Goal: Find specific page/section: Find specific page/section

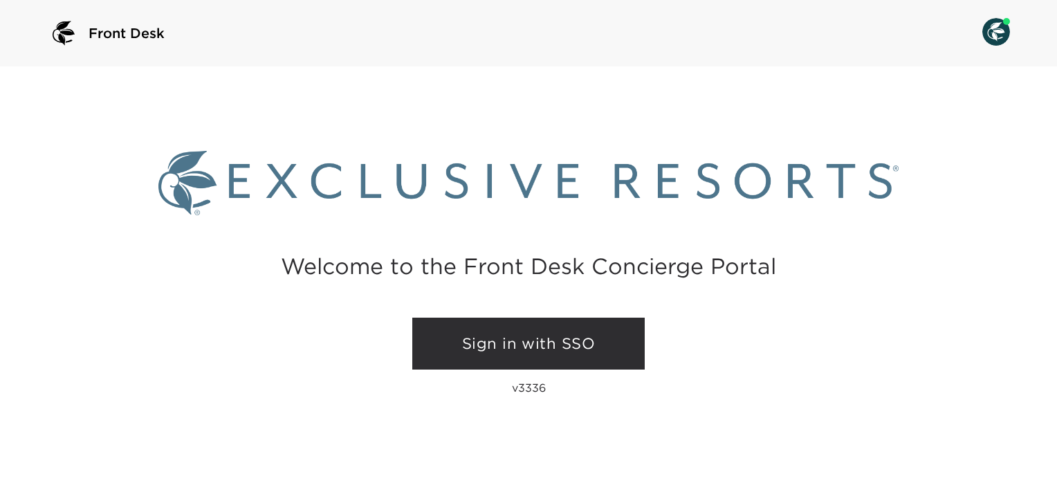
click at [560, 341] on link "Sign in with SSO" at bounding box center [528, 343] width 232 height 53
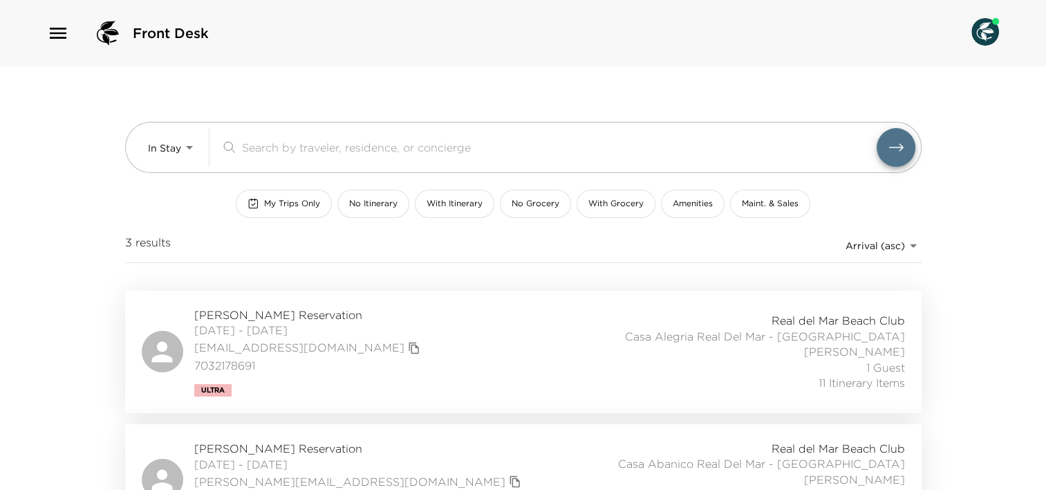
scroll to position [166, 0]
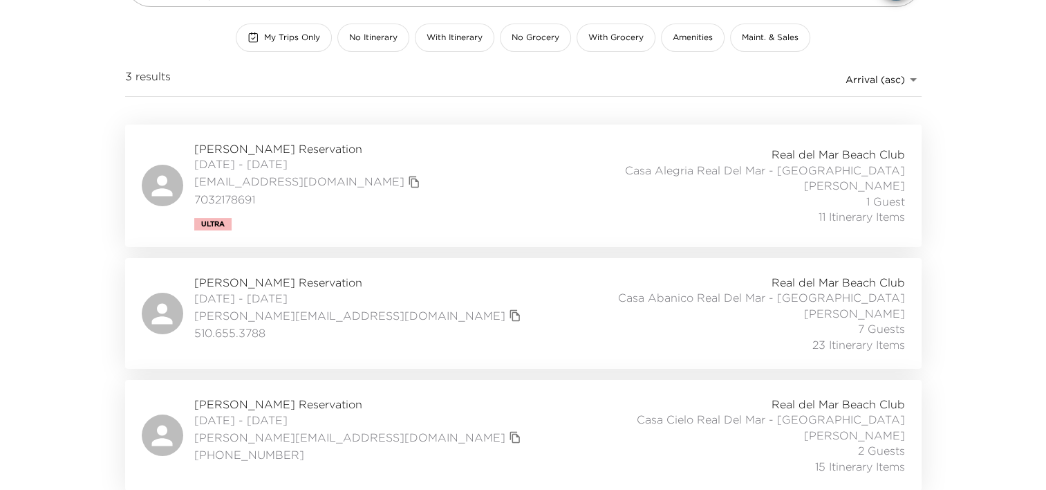
click at [282, 409] on span "Harold Ginsburg Reservation" at bounding box center [359, 403] width 331 height 15
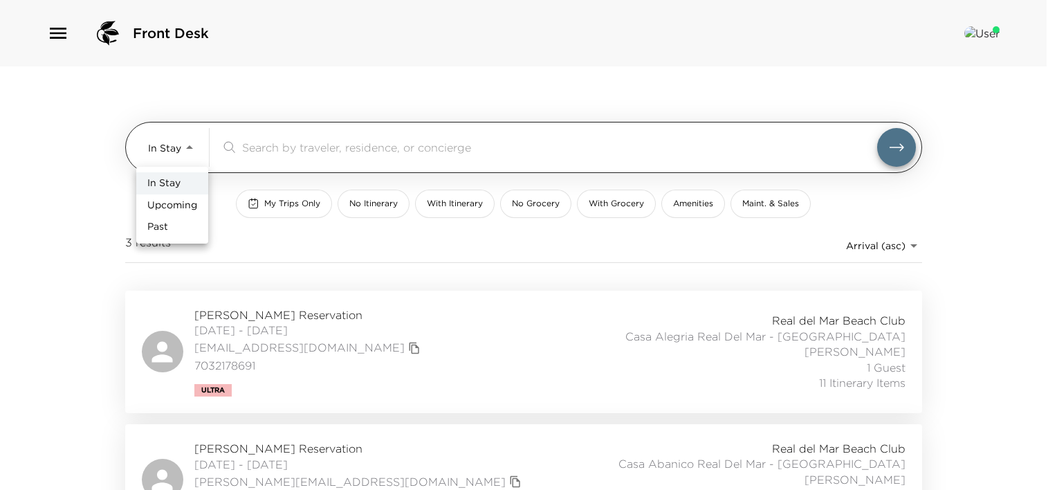
click at [178, 145] on body "Front Desk In Stay In-Stay ​ My Trips Only No Itinerary With Itinerary No Groce…" at bounding box center [528, 245] width 1057 height 490
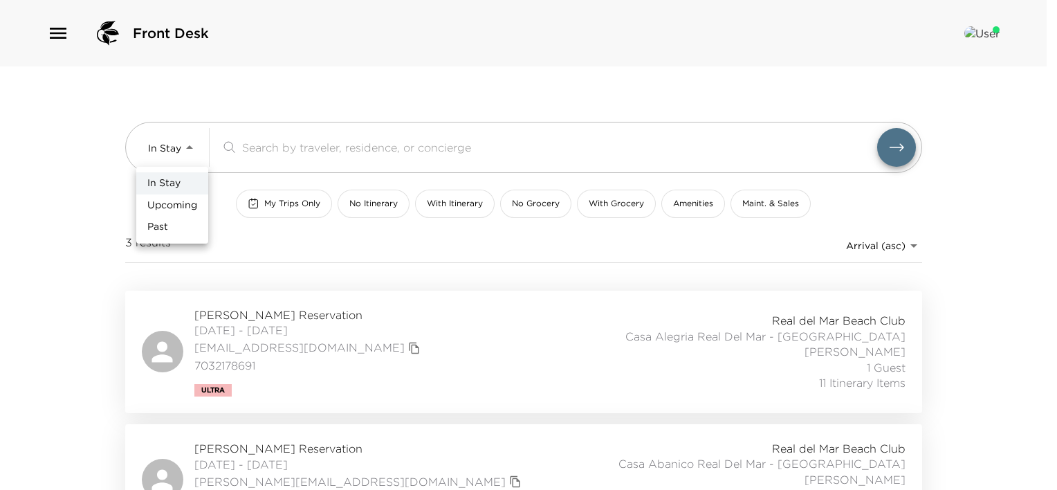
click at [182, 205] on span "Upcoming" at bounding box center [172, 205] width 50 height 14
type input "Upcoming"
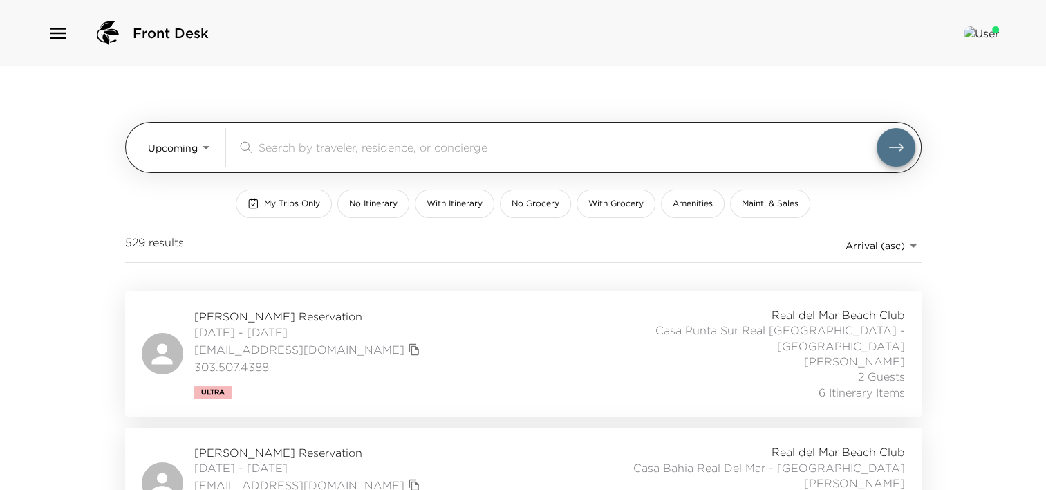
click at [313, 150] on input "search" at bounding box center [568, 147] width 618 height 16
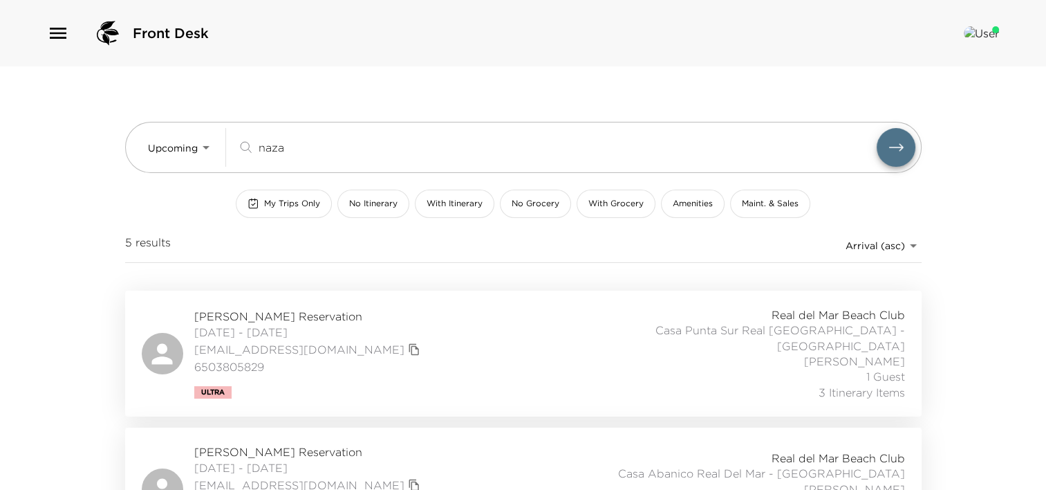
type input "naza"
click at [326, 311] on span "Nersi Nazari Reservation" at bounding box center [309, 315] width 230 height 15
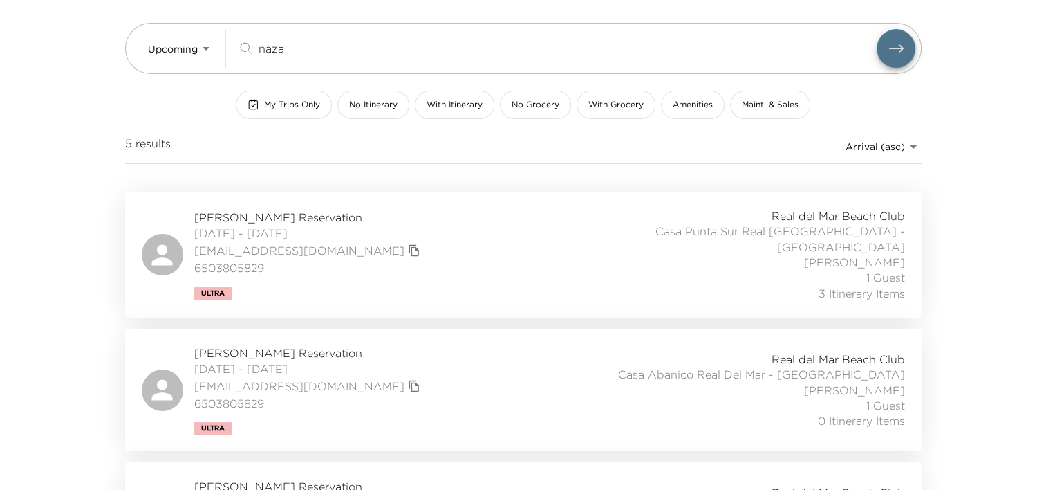
scroll to position [100, 0]
click at [288, 219] on span "Nersi Nazari Reservation" at bounding box center [309, 216] width 230 height 15
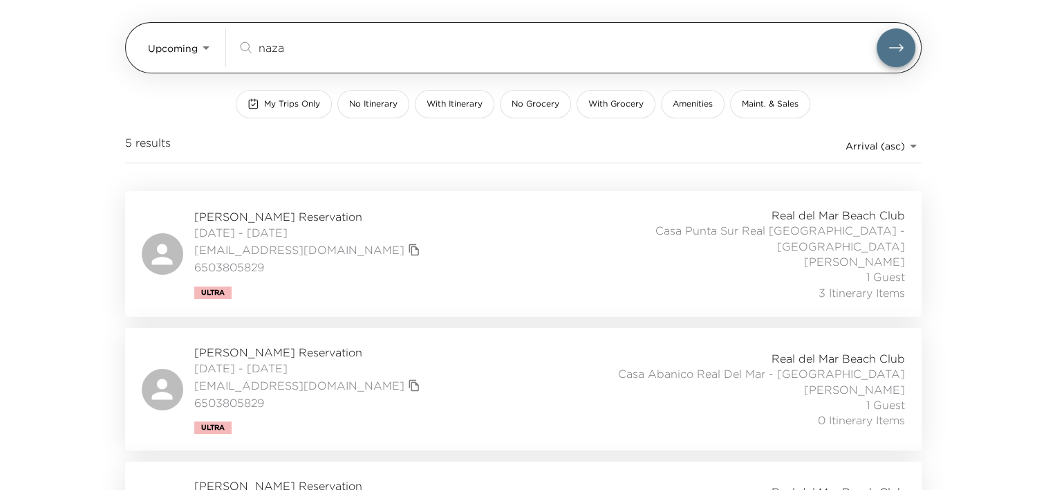
drag, startPoint x: 331, startPoint y: 39, endPoint x: 303, endPoint y: 41, distance: 28.5
click at [303, 41] on input "naza" at bounding box center [568, 47] width 618 height 16
drag, startPoint x: 307, startPoint y: 50, endPoint x: 210, endPoint y: 35, distance: 98.0
click at [210, 35] on div "Upcoming Upcoming naza ​" at bounding box center [532, 47] width 768 height 39
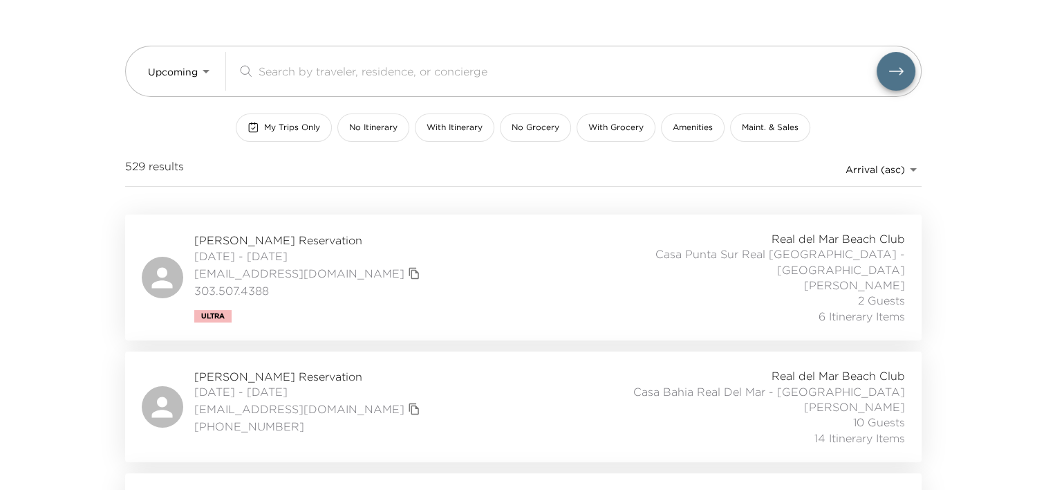
scroll to position [0, 0]
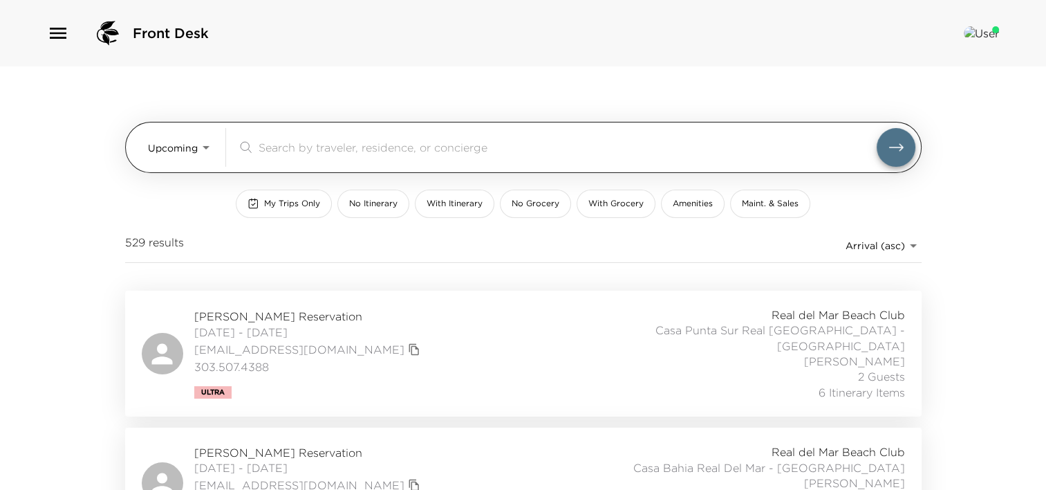
click at [326, 145] on input "search" at bounding box center [568, 147] width 618 height 16
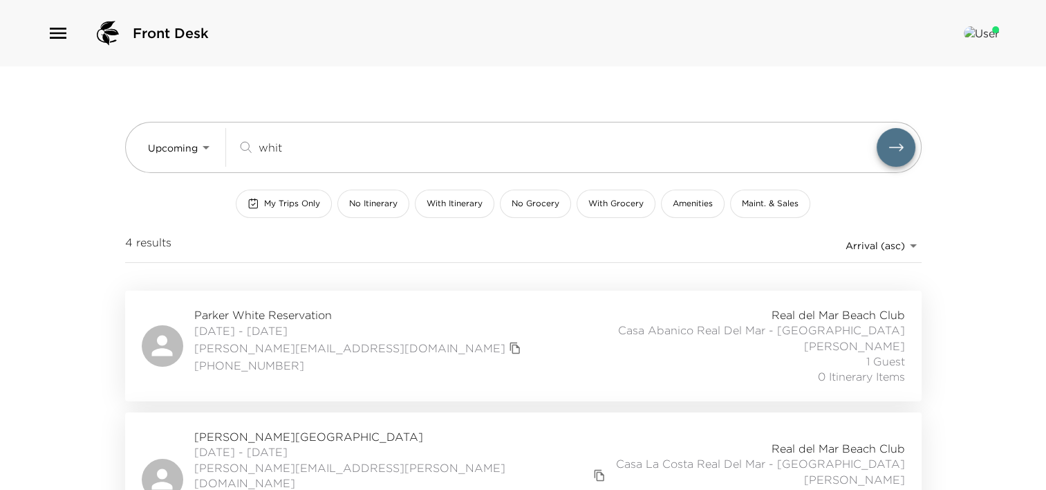
type input "whit"
click at [326, 429] on span "Sara Whitford Reservation" at bounding box center [402, 436] width 416 height 15
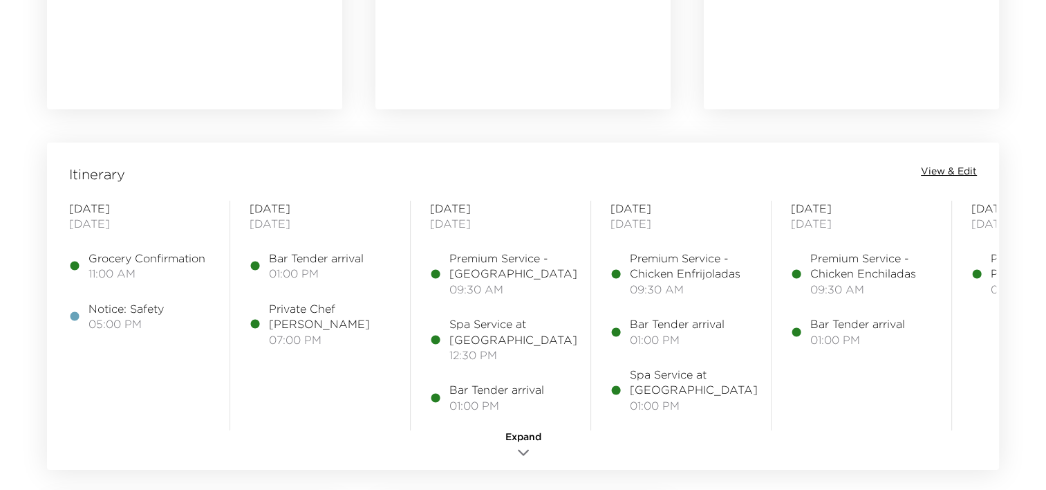
scroll to position [1010, 0]
click at [943, 168] on span "View & Edit" at bounding box center [949, 173] width 56 height 14
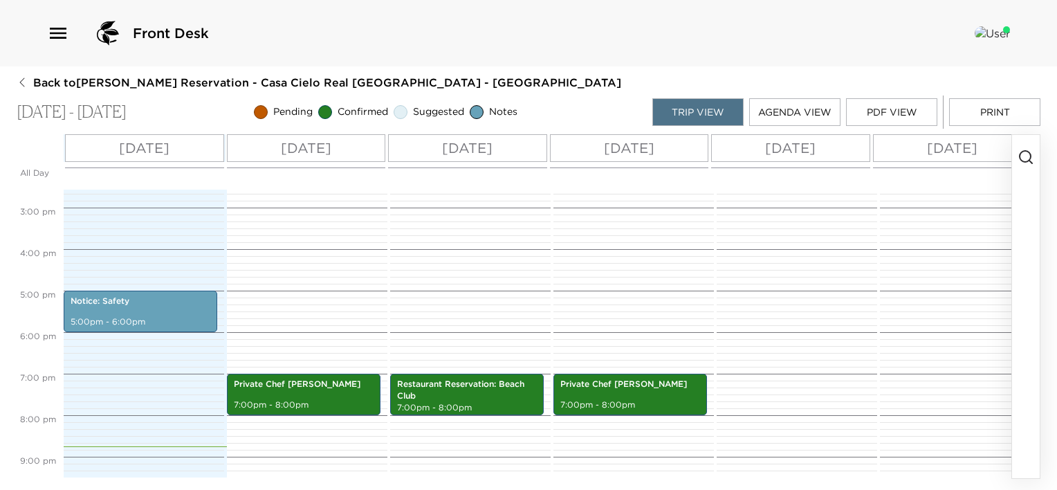
scroll to position [602, 0]
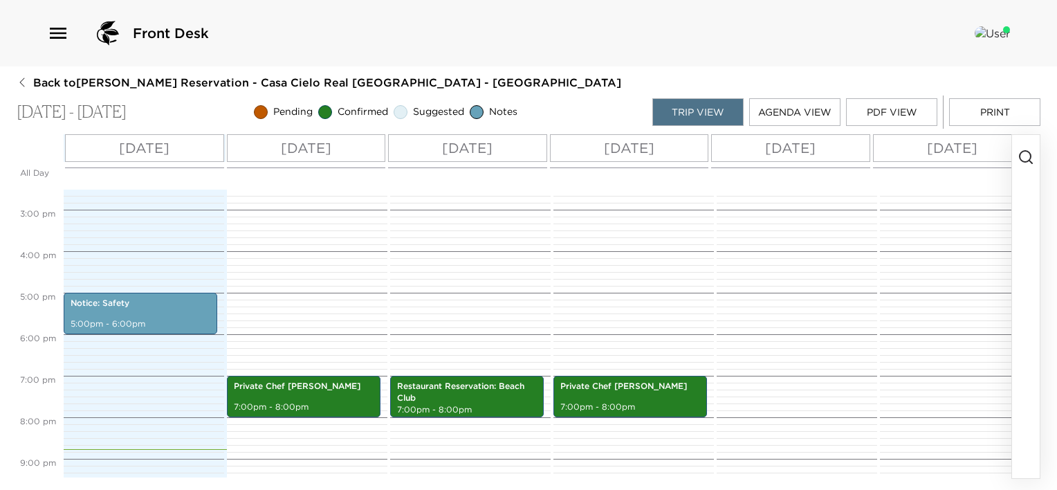
click at [703, 64] on div "Front Desk" at bounding box center [528, 33] width 1057 height 66
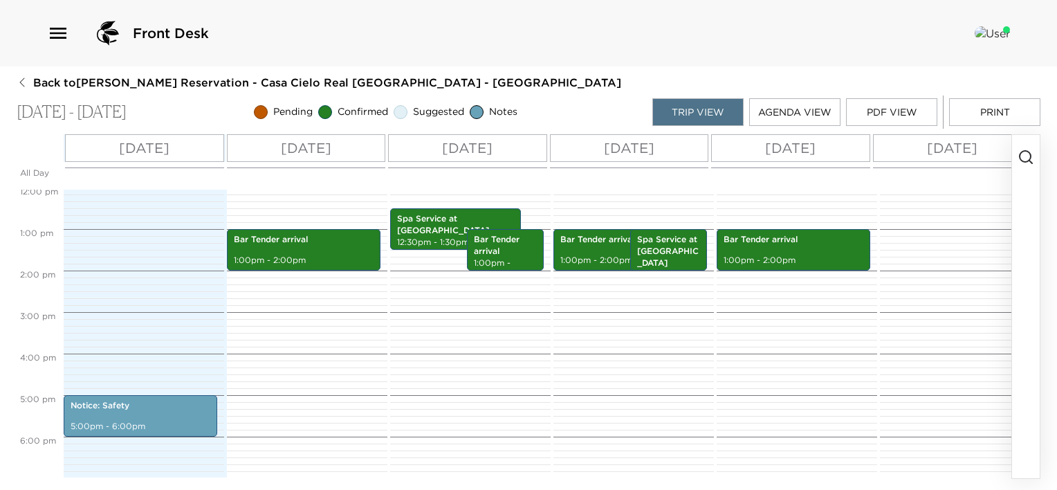
scroll to position [645, 0]
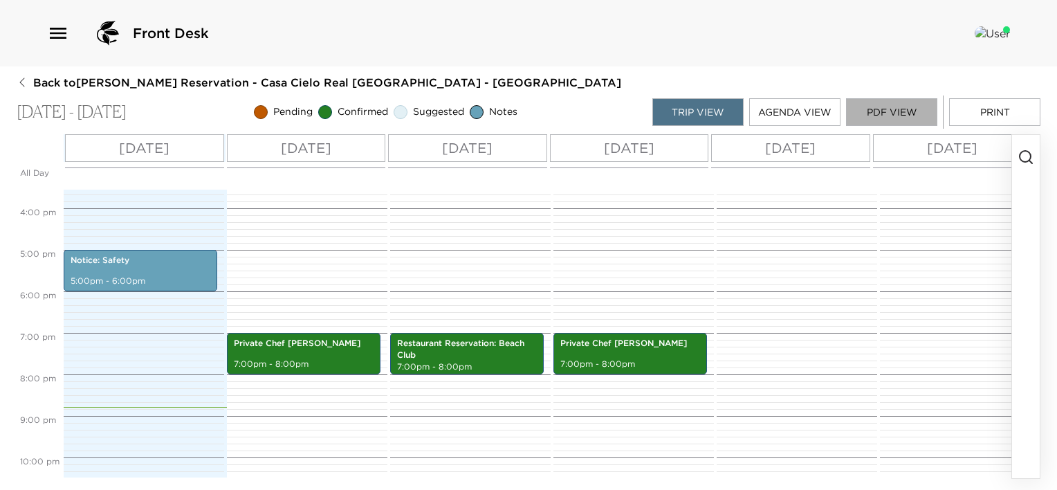
click at [906, 114] on button "PDF View" at bounding box center [891, 112] width 91 height 28
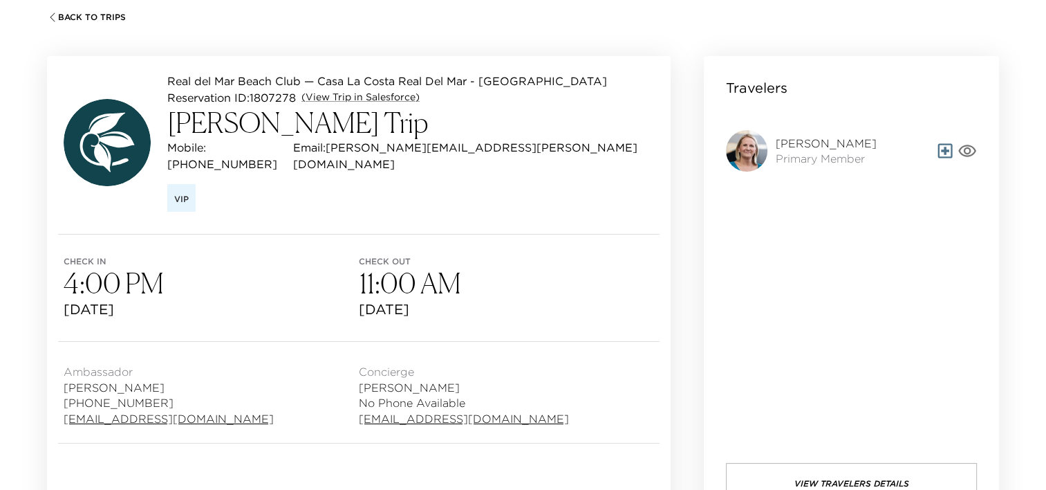
scroll to position [90, 0]
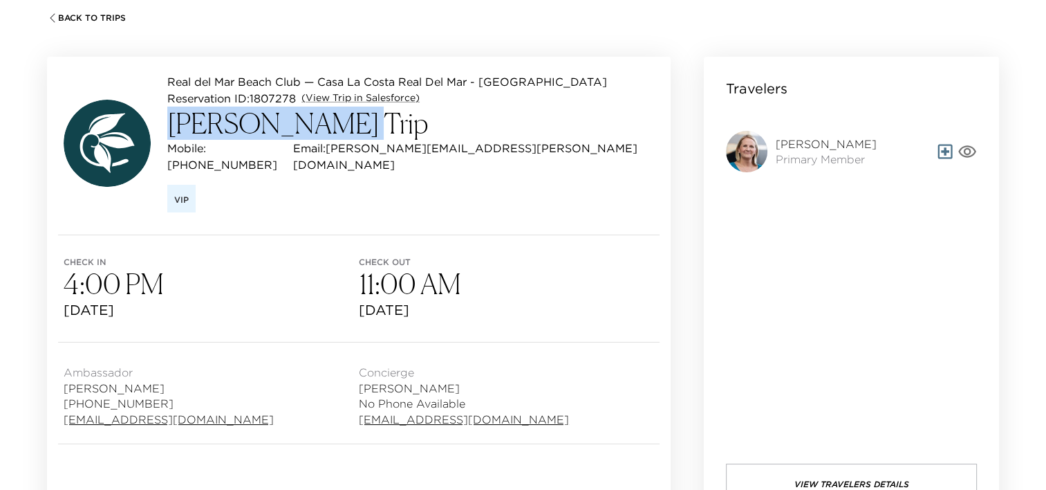
drag, startPoint x: 322, startPoint y: 126, endPoint x: 171, endPoint y: 127, distance: 150.0
click at [171, 127] on h3 "[PERSON_NAME] Trip" at bounding box center [410, 122] width 487 height 33
copy h3 "[PERSON_NAME]"
drag, startPoint x: 65, startPoint y: 245, endPoint x: 503, endPoint y: 283, distance: 439.4
click at [503, 283] on div "Check in 4:00 PM [DATE] Check out 11:00 AM [DATE]" at bounding box center [359, 288] width 624 height 106
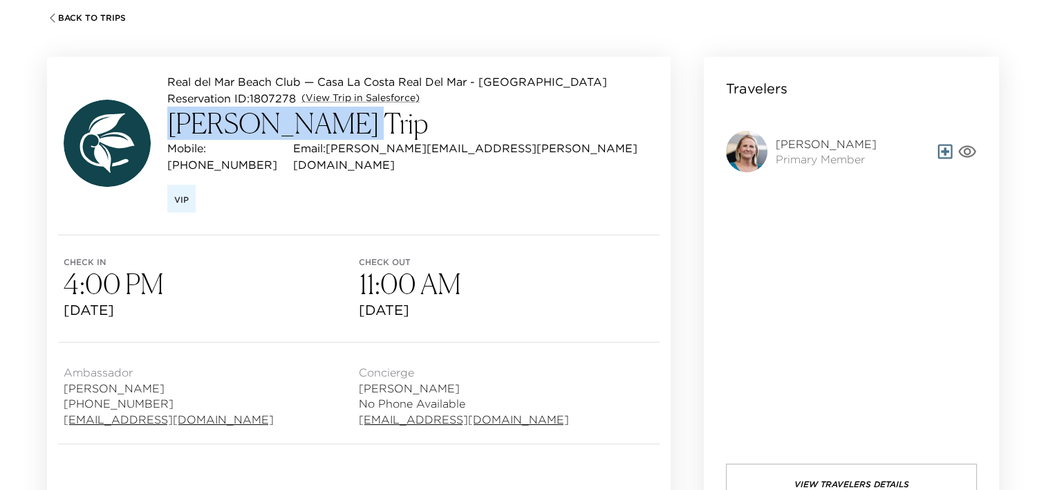
copy div "Check in 4:00 PM [DATE] Check out 11:00 AM [DATE]"
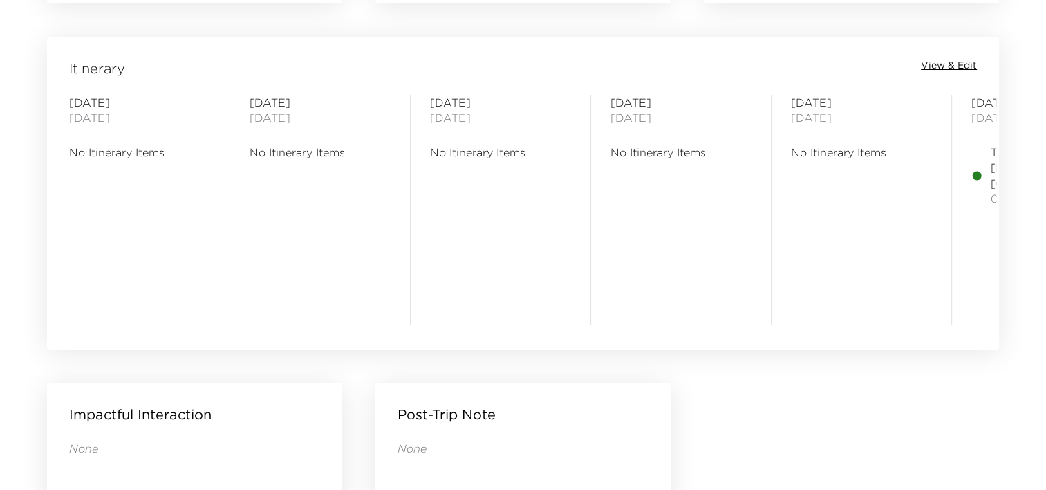
scroll to position [1119, 0]
